Goal: Information Seeking & Learning: Learn about a topic

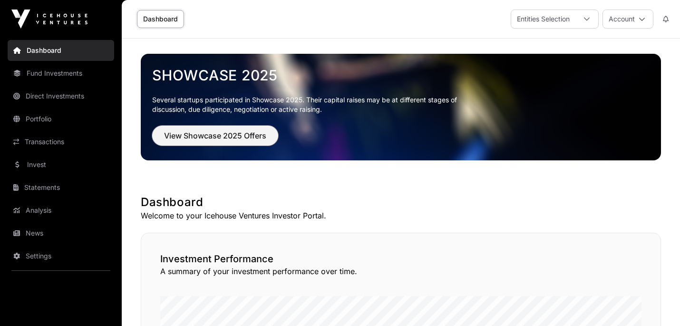
click at [176, 133] on span "View Showcase 2025 Offers" at bounding box center [215, 135] width 102 height 11
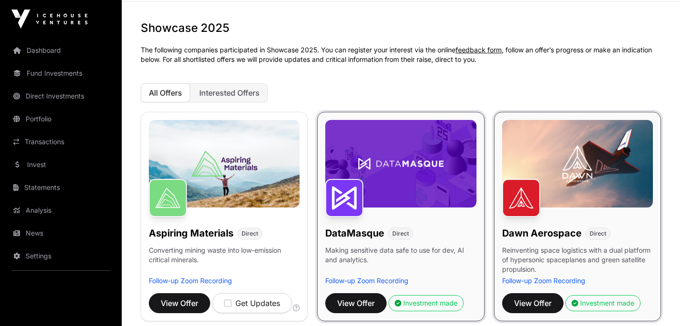
scroll to position [37, 0]
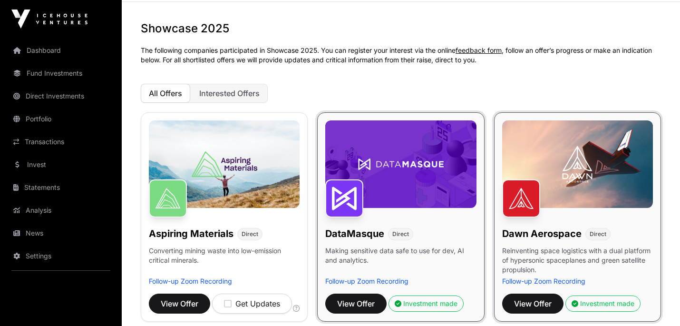
click at [214, 282] on link "Follow-up Zoom Recording" at bounding box center [190, 281] width 83 height 8
click at [368, 305] on span "View Offer" at bounding box center [356, 303] width 38 height 11
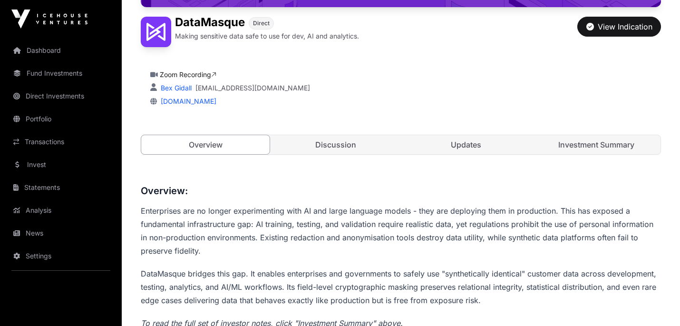
scroll to position [229, 0]
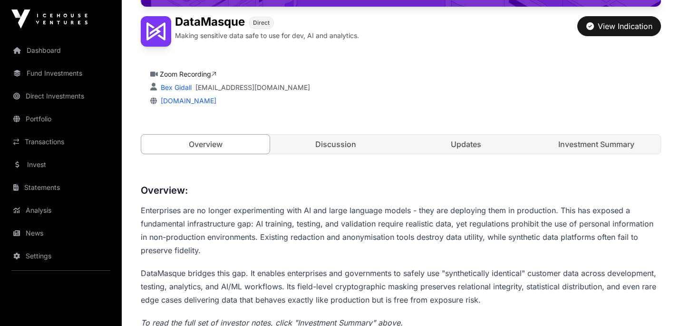
click at [341, 144] on link "Discussion" at bounding box center [336, 144] width 128 height 19
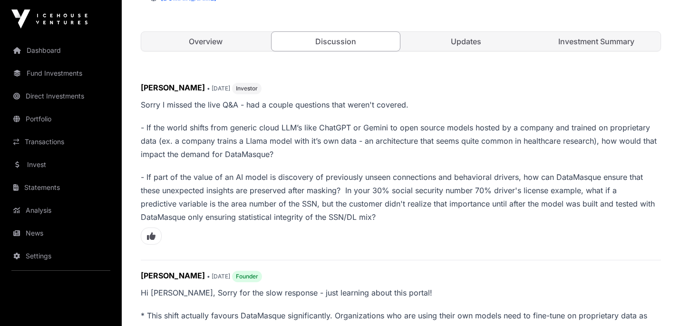
scroll to position [217, 0]
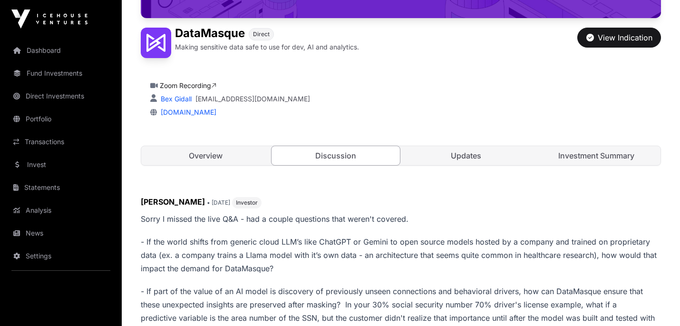
click at [447, 149] on link "Updates" at bounding box center [466, 155] width 128 height 19
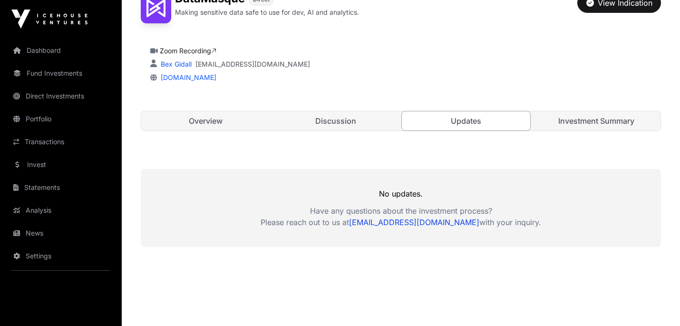
scroll to position [291, 0]
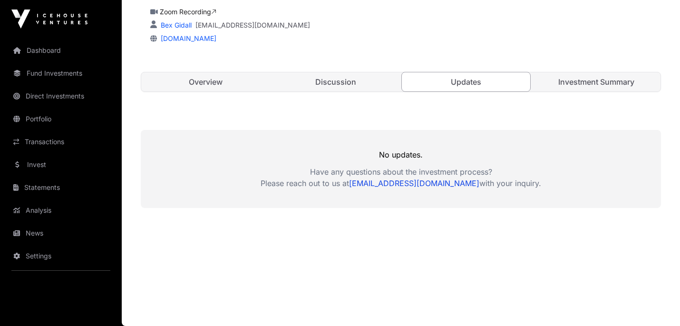
click at [237, 85] on link "Overview" at bounding box center [205, 81] width 128 height 19
